Goal: Task Accomplishment & Management: Complete application form

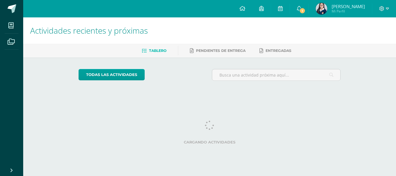
click at [306, 11] on span "1" at bounding box center [302, 11] width 6 height 6
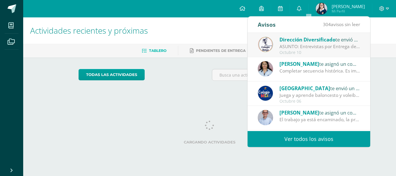
click at [339, 43] on div "Dirección Diversificado te envió un aviso" at bounding box center [320, 40] width 81 height 8
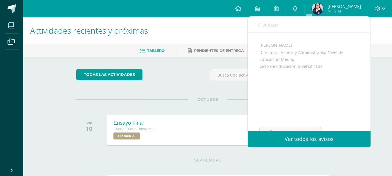
scroll to position [174, 0]
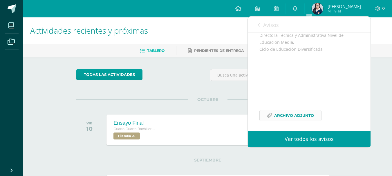
click at [301, 116] on span "Archivo Adjunto" at bounding box center [294, 115] width 40 height 11
click at [378, 61] on div "Actividades recientes y próximas Tablero Pendientes de entrega Entregadas todas…" at bounding box center [207, 128] width 369 height 222
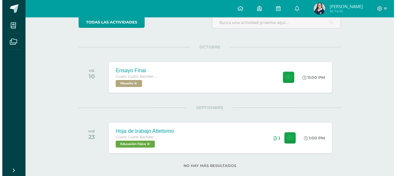
scroll to position [63, 0]
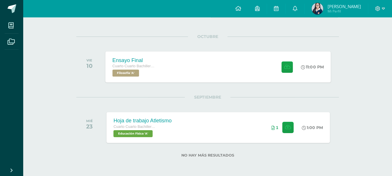
click at [171, 67] on div "Ensayo Final Cuarto Cuarto Bachillerato en Ciencias y Letras Filosofía 'A' 11:0…" at bounding box center [218, 66] width 225 height 31
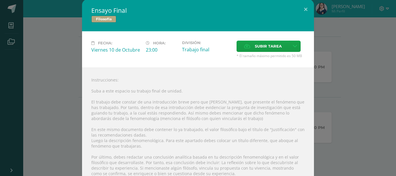
scroll to position [0, 0]
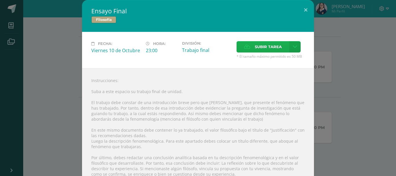
click at [243, 44] on label "Subir tarea" at bounding box center [263, 46] width 53 height 11
click at [0, 0] on input "Subir tarea" at bounding box center [0, 0] width 0 height 0
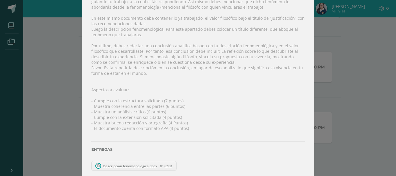
scroll to position [106, 0]
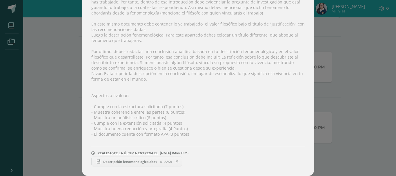
click at [123, 162] on span "Descripción fenomenologica.docx" at bounding box center [130, 162] width 60 height 4
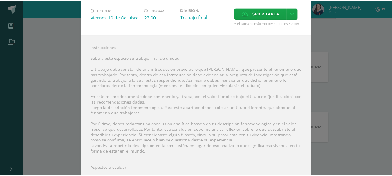
scroll to position [0, 0]
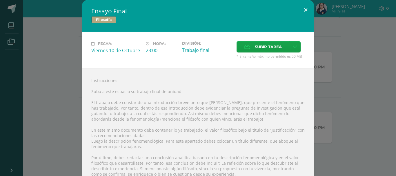
click at [303, 10] on button at bounding box center [306, 10] width 17 height 20
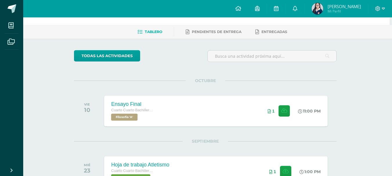
scroll to position [29, 2]
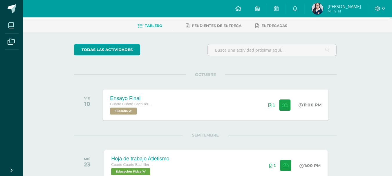
scroll to position [58, 2]
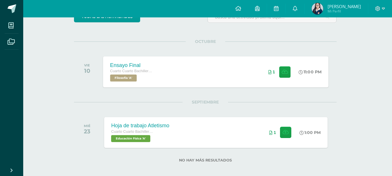
click at [188, 76] on div "Ensayo Final Cuarto Cuarto Bachillerato en Ciencias y Letras Filosofía 'A' 11:0…" at bounding box center [215, 71] width 225 height 31
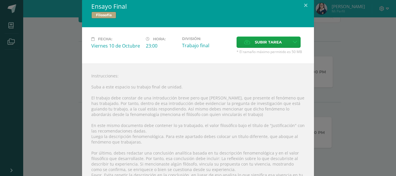
scroll to position [0, 0]
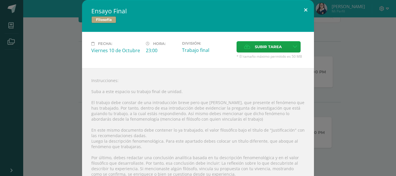
click at [305, 9] on button at bounding box center [306, 10] width 17 height 20
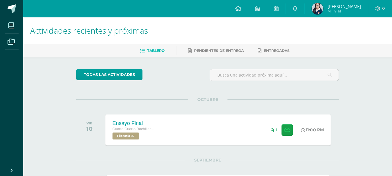
click at [322, 9] on img at bounding box center [317, 9] width 12 height 12
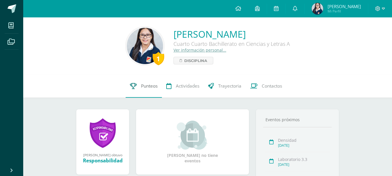
click at [141, 85] on span "Punteos" at bounding box center [149, 86] width 17 height 6
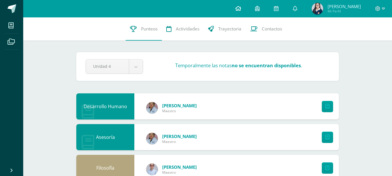
click at [241, 7] on icon at bounding box center [238, 8] width 6 height 5
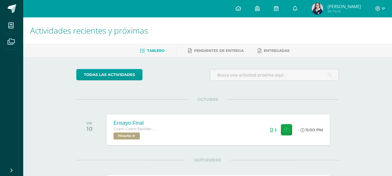
click at [323, 6] on img at bounding box center [317, 9] width 12 height 12
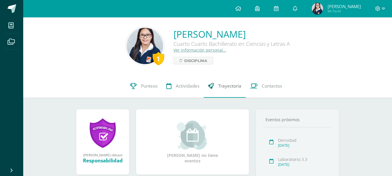
click at [226, 86] on span "Trayectoria" at bounding box center [229, 86] width 23 height 6
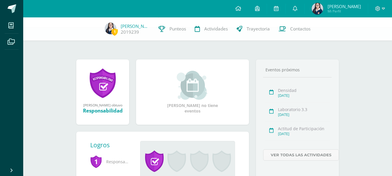
scroll to position [58, 0]
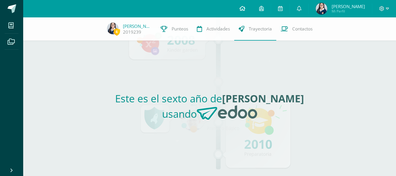
click at [244, 6] on link at bounding box center [243, 8] width 20 height 17
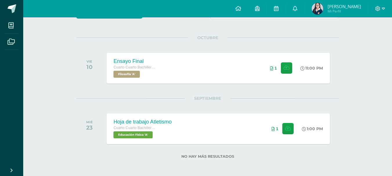
scroll to position [63, 0]
